Goal: Communication & Community: Answer question/provide support

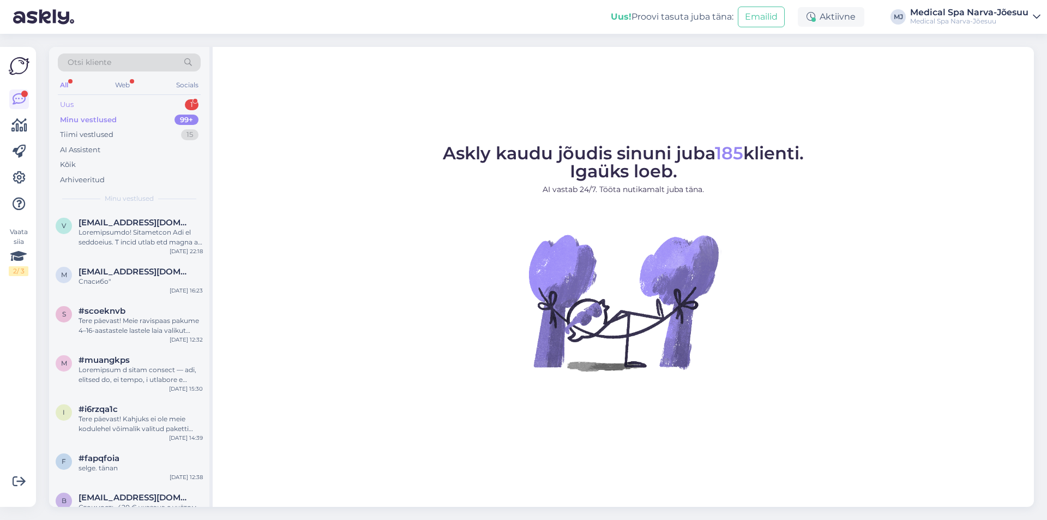
click at [82, 99] on div "Uus 1" at bounding box center [129, 104] width 143 height 15
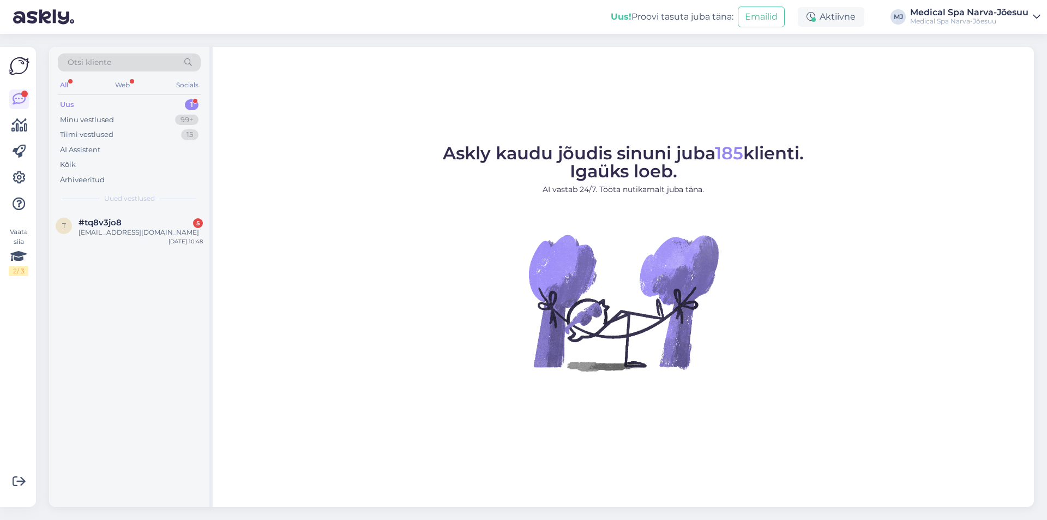
click at [153, 250] on div "t #tq8v3jo8 5 [EMAIL_ADDRESS][DOMAIN_NAME] [DATE] 10:48" at bounding box center [129, 358] width 160 height 297
click at [129, 236] on div "[EMAIL_ADDRESS][DOMAIN_NAME]" at bounding box center [141, 232] width 124 height 10
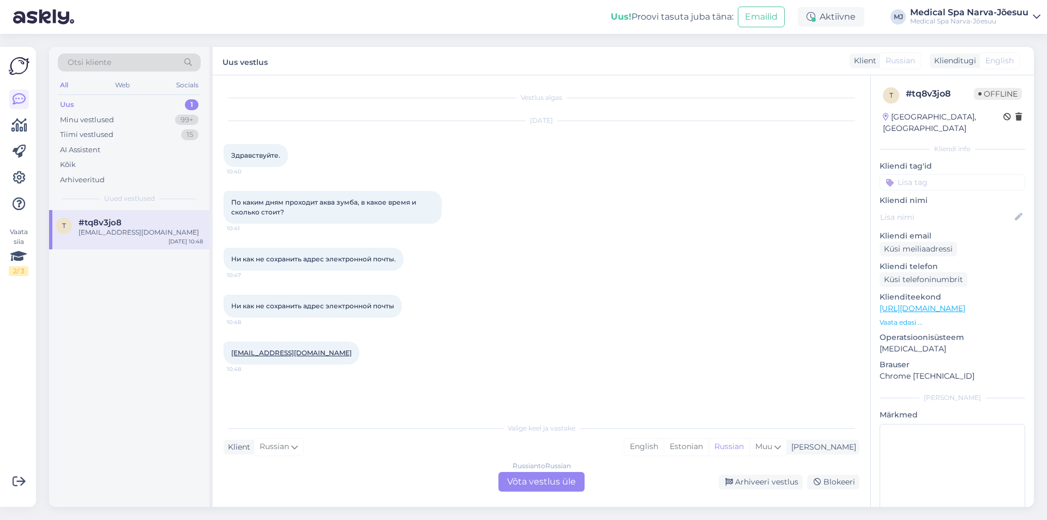
click at [540, 481] on div "Russian to Russian Võta vestlus üle" at bounding box center [541, 482] width 86 height 20
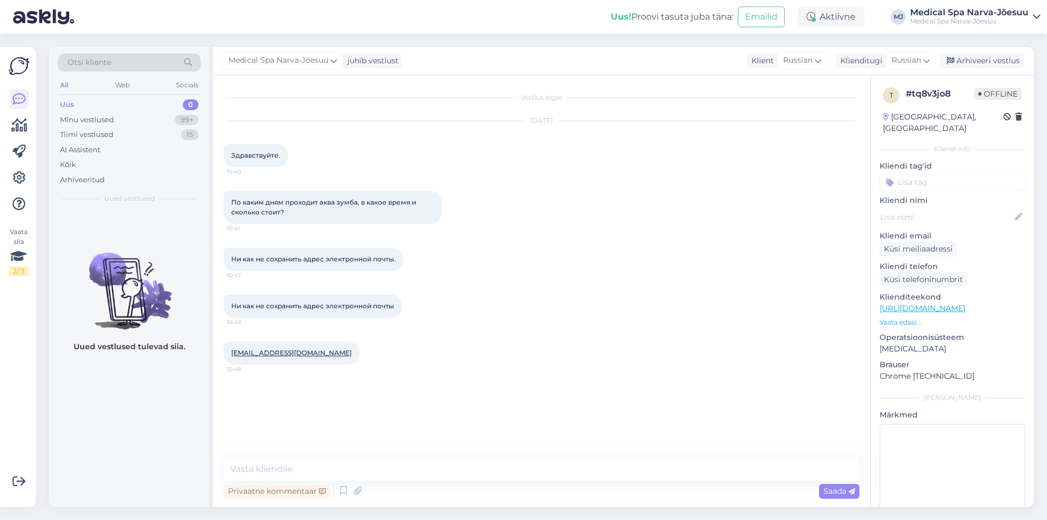
drag, startPoint x: 407, startPoint y: 457, endPoint x: 400, endPoint y: 468, distance: 12.7
click at [406, 457] on div "Vestlus algas [DATE] Здравствуйте. 10:40 По каким дням проходит аква зумба, в к…" at bounding box center [541, 290] width 657 height 431
click at [400, 468] on textarea at bounding box center [542, 468] width 636 height 23
type textarea "Ж"
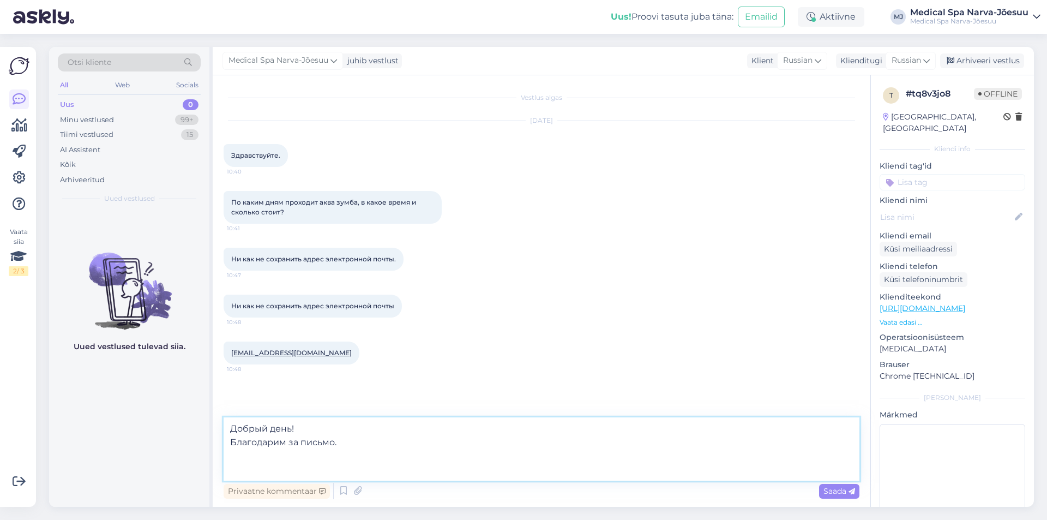
paste textarea "Аквааэробика во внутреннем бассейне. Тренировки проходят 3 раза в неделю по [DA…"
click at [418, 467] on textarea "Добрый день! Благодарим за письмо. Аквааэробика во внутреннем бассейне. Трениро…" at bounding box center [542, 448] width 636 height 63
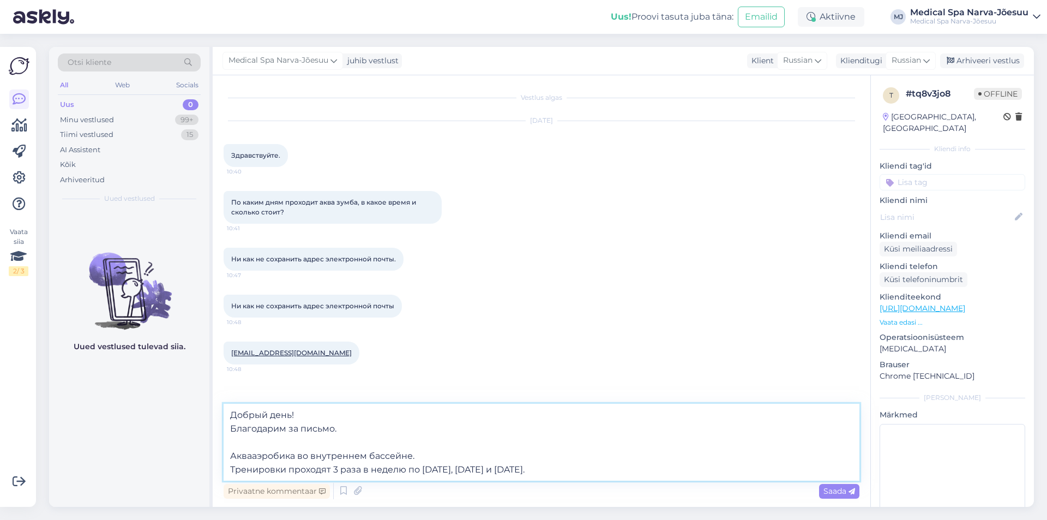
click at [595, 466] on textarea "Добрый день! Благодарим за письмо. Аквааэробика во внутреннем бассейне. Трениро…" at bounding box center [542, 441] width 636 height 77
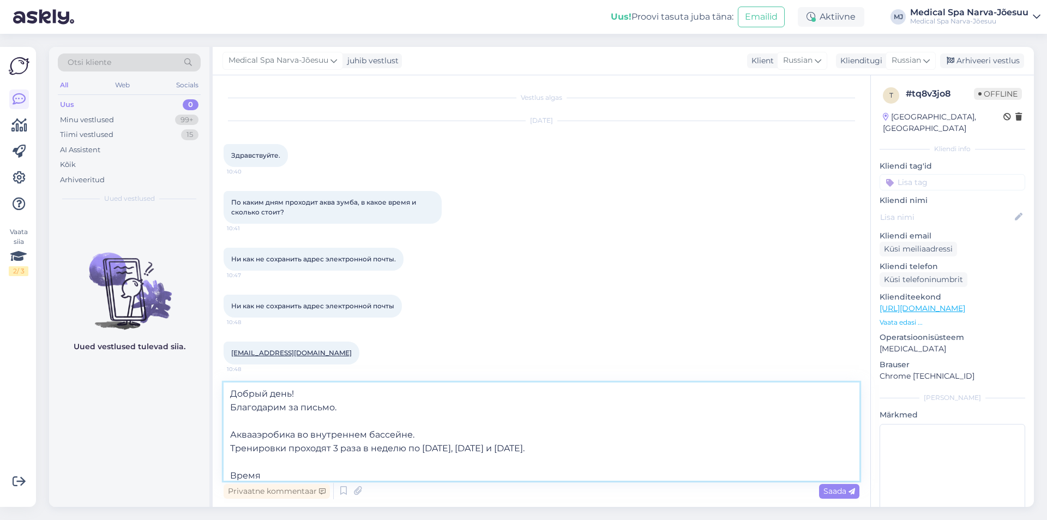
scroll to position [6, 0]
drag, startPoint x: 270, startPoint y: 473, endPoint x: 217, endPoint y: 474, distance: 53.4
click at [217, 474] on div "Vestlus algas [DATE] Здравствуйте. 10:40 По каким дням проходит аква зумба, в к…" at bounding box center [541, 290] width 657 height 431
click at [413, 434] on textarea "Добрый день! Благодарим за письмо. Аквааэробика во внутреннем бассейне. Трениро…" at bounding box center [542, 431] width 636 height 98
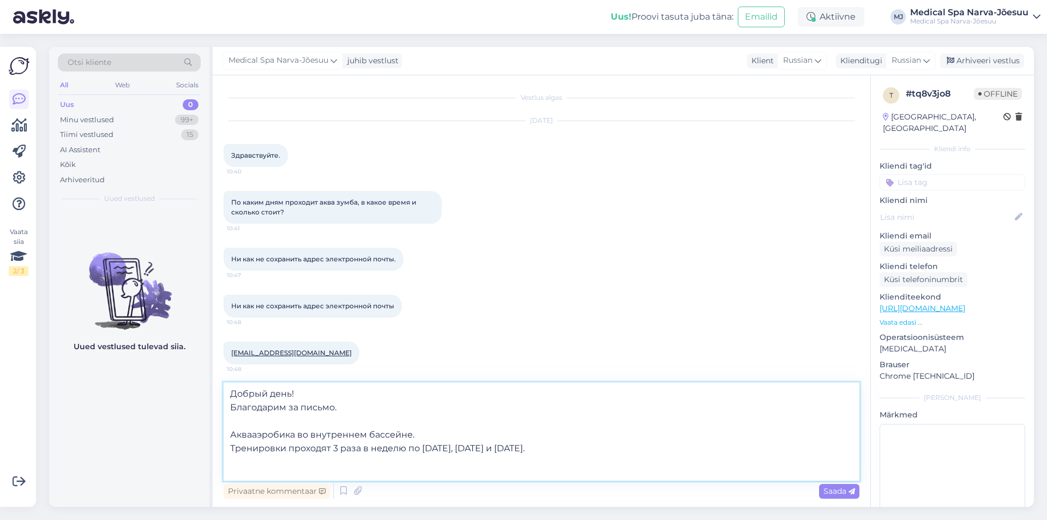
click at [414, 434] on textarea "Добрый день! Благодарим за письмо. Аквааэробика во внутреннем бассейне. Трениро…" at bounding box center [542, 431] width 636 height 98
click at [411, 435] on textarea "Добрый день! Благодарим за письмо. Аквааэробика во внутреннем бассейне. Трениро…" at bounding box center [542, 431] width 636 height 98
click at [602, 449] on textarea "Добрый день! Благодарим за письмо. Аквааэробика во внутреннем бассейне с 11:30.…" at bounding box center [542, 431] width 636 height 98
click at [243, 463] on textarea "Добрый день! Благодарим за письмо. Аквааэробика во внутреннем бассейне с 11:30.…" at bounding box center [542, 431] width 636 height 98
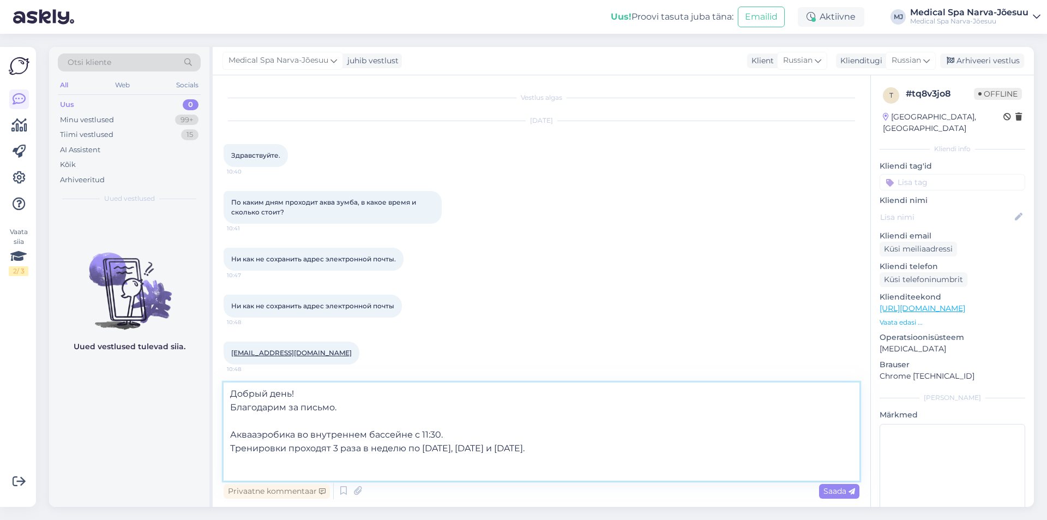
click at [236, 467] on textarea "Добрый день! Благодарим за письмо. Аквааэробика во внутреннем бассейне с 11:30.…" at bounding box center [542, 431] width 636 height 98
click at [232, 470] on textarea "Добрый день! Благодарим за письмо. Аквааэробика во внутреннем бассейне с 11:30.…" at bounding box center [542, 431] width 636 height 98
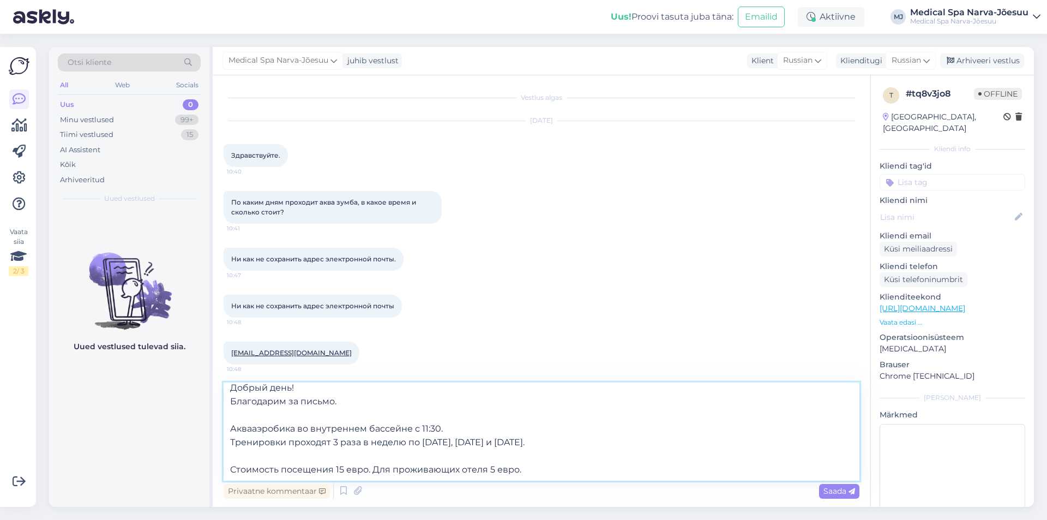
drag, startPoint x: 535, startPoint y: 474, endPoint x: 191, endPoint y: 476, distance: 344.6
click at [191, 476] on div "Otsi kliente All Web Socials Uus 0 Minu vestlused 99+ Tiimi vestlused 15 AI Ass…" at bounding box center [541, 277] width 985 height 460
paste textarea "— 15 евро. Для гостей, проживающих в отеле, действует специальная цена —"
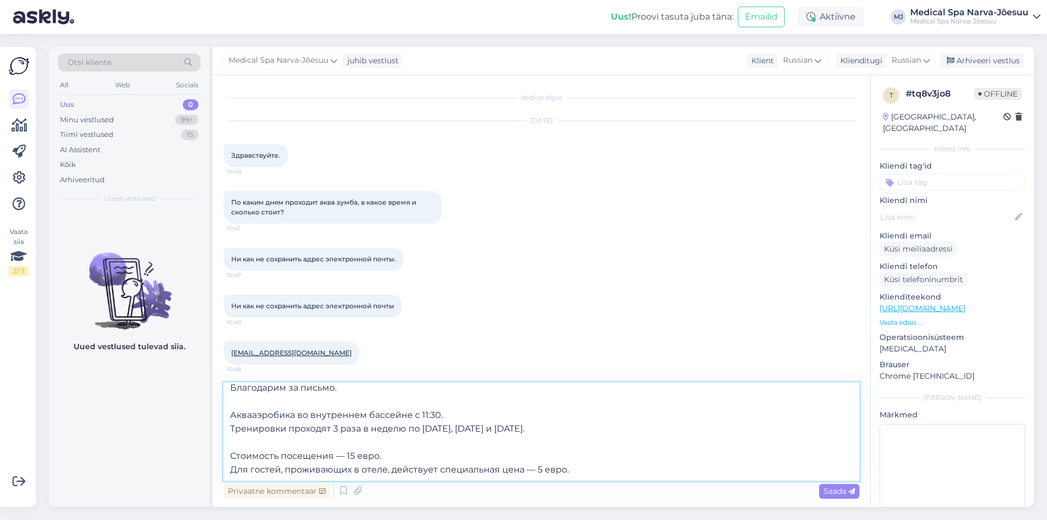
scroll to position [41, 0]
paste textarea "Для получения более подробной информации о проведении занятий по аквааэробике (…"
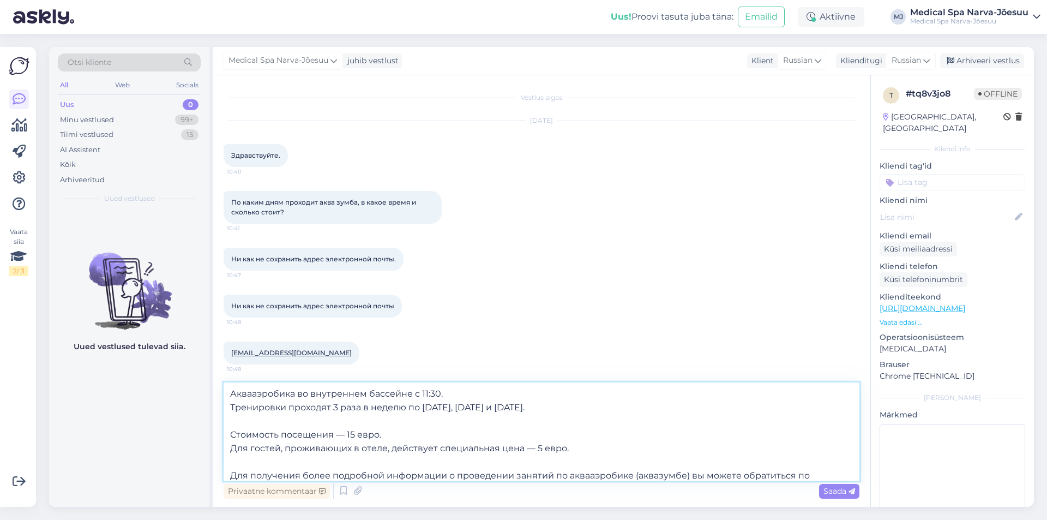
scroll to position [55, 0]
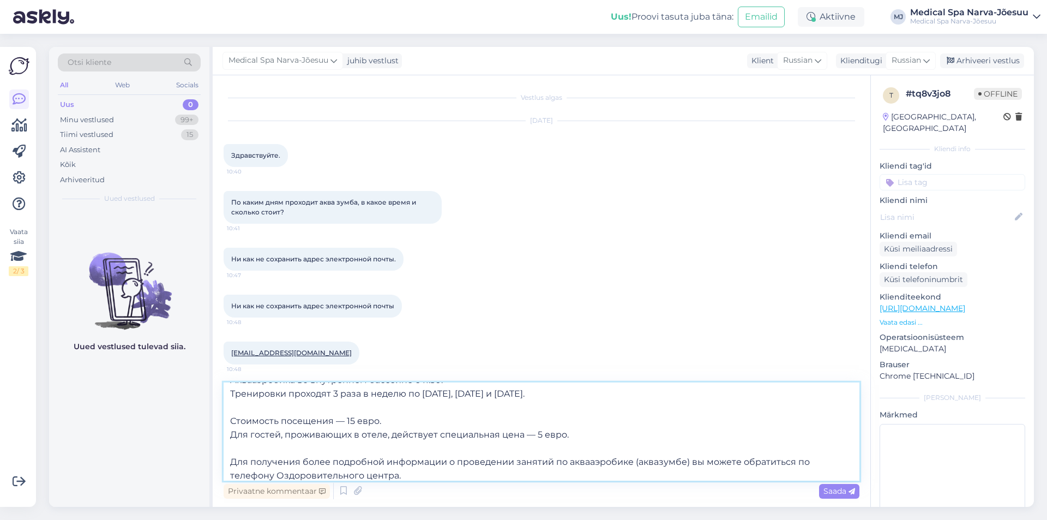
drag, startPoint x: 632, startPoint y: 462, endPoint x: 689, endPoint y: 464, distance: 56.2
click at [689, 464] on textarea "Добрый день! Благодарим за письмо. Аквааэробика во внутреннем бассейне с 11:30.…" at bounding box center [542, 431] width 636 height 98
drag, startPoint x: 368, startPoint y: 476, endPoint x: 219, endPoint y: 448, distance: 151.9
click at [219, 448] on div "Vestlus algas [DATE] Здравствуйте. 10:40 По каким дням проходит аква зумба, в к…" at bounding box center [541, 290] width 657 height 431
click at [311, 467] on textarea "Добрый день! Благодарим за письмо. Аквааэробика во внутреннем бассейне с 11:30.…" at bounding box center [542, 431] width 636 height 98
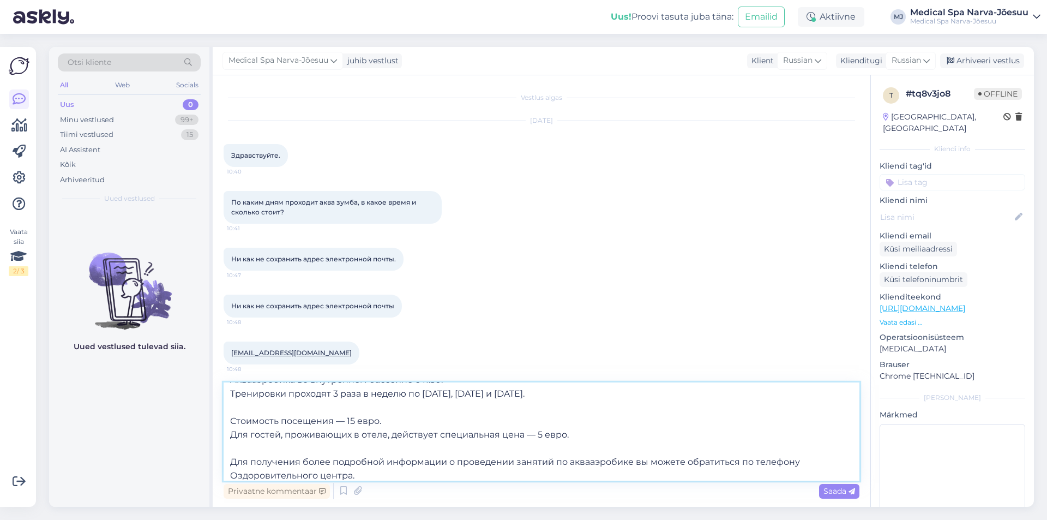
scroll to position [61, 0]
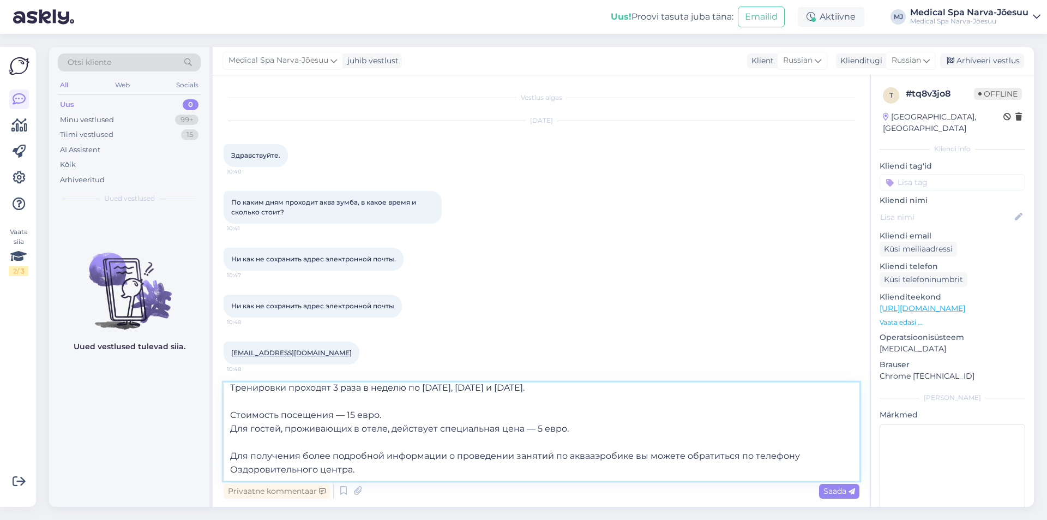
drag, startPoint x: 370, startPoint y: 474, endPoint x: 218, endPoint y: 457, distance: 153.1
click at [218, 457] on div "Vestlus algas [DATE] Здравствуйте. 10:40 По каким дням проходит аква зумба, в к…" at bounding box center [541, 290] width 657 height 431
paste textarea "(аквазумбе)"
paste textarea "[PHONE_NUMBER] [PHONE_NUMBER] [EMAIL_ADDRESS][DOMAIN_NAME]"
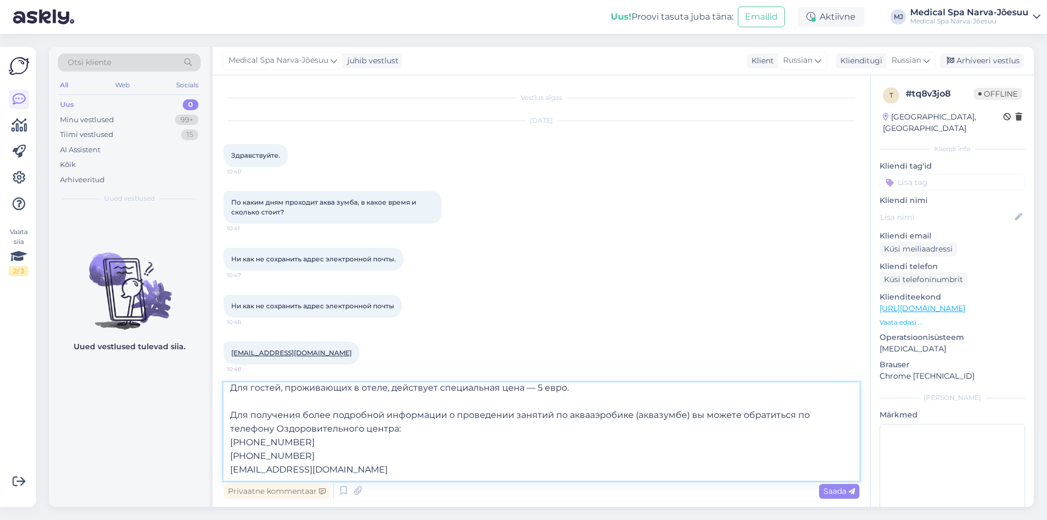
scroll to position [123, 0]
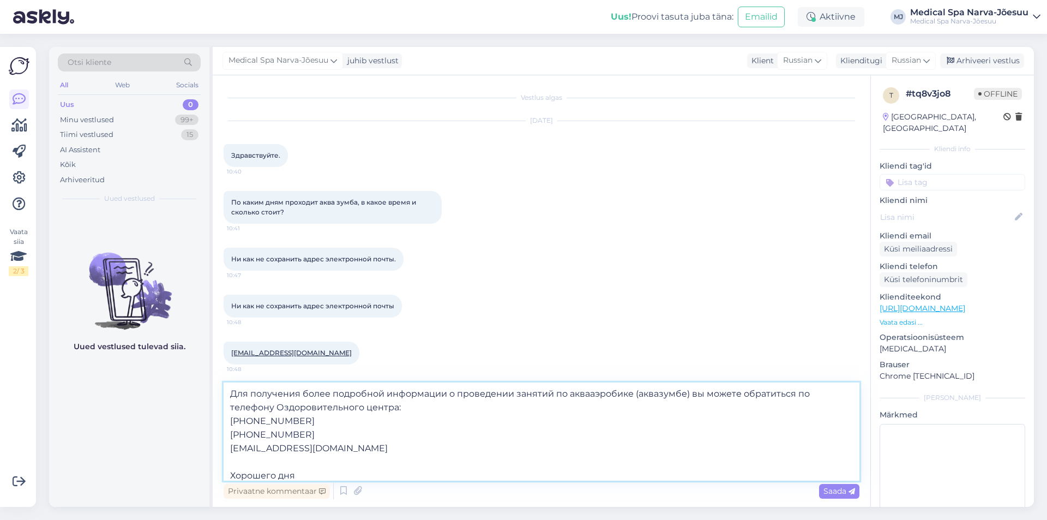
type textarea "Добрый день! Благодарим за письмо. Аквааэробика во внутреннем бассейне с 11:30.…"
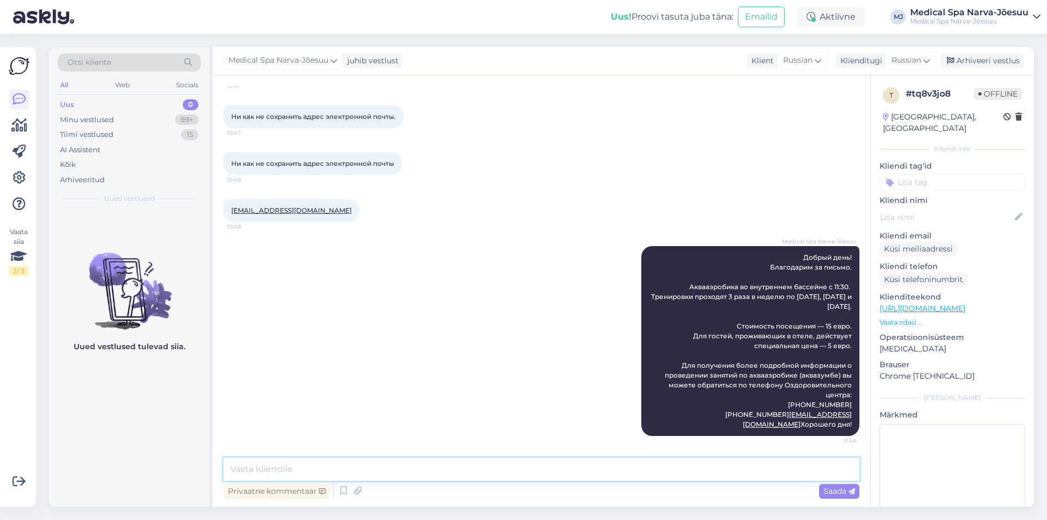
scroll to position [0, 0]
